Goal: Information Seeking & Learning: Understand process/instructions

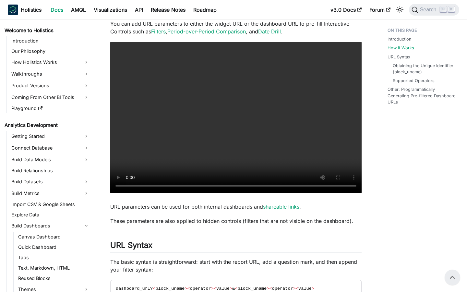
scroll to position [211, 0]
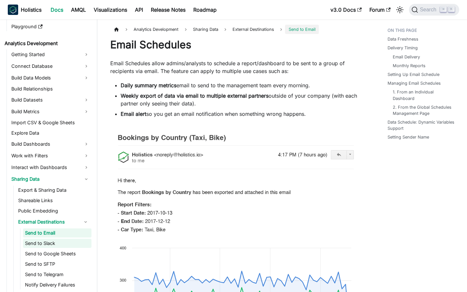
click at [48, 243] on link "Send to Slack" at bounding box center [57, 243] width 68 height 9
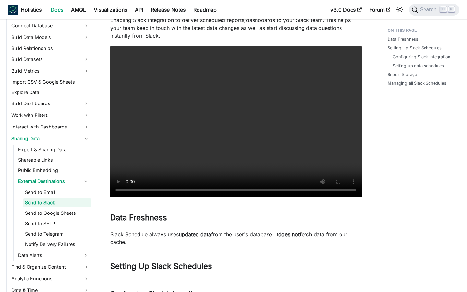
scroll to position [44, 0]
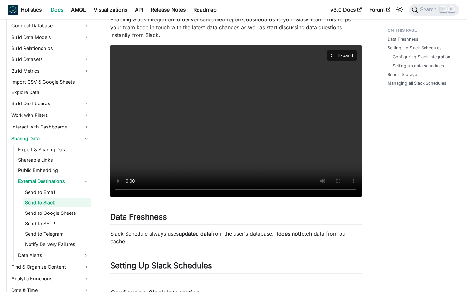
click at [259, 117] on video "Your browser does not support embedding video, but you can download it ." at bounding box center [235, 120] width 251 height 151
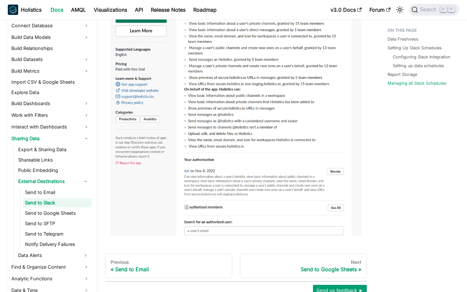
scroll to position [1800, 0]
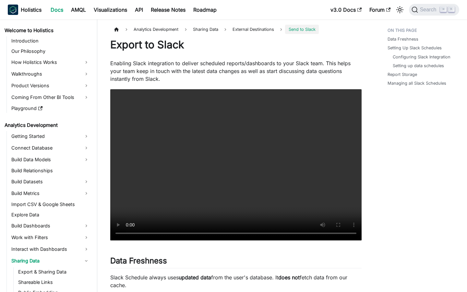
scroll to position [92, 0]
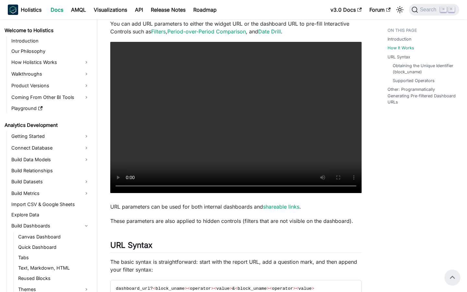
scroll to position [211, 0]
